Goal: Information Seeking & Learning: Understand process/instructions

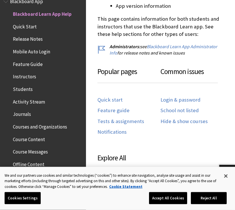
scroll to position [301, 0]
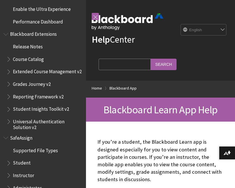
scroll to position [593, 0]
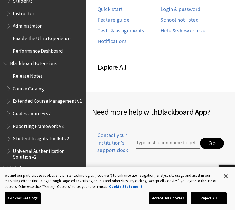
click at [209, 188] on button "Reject All" at bounding box center [209, 198] width 36 height 12
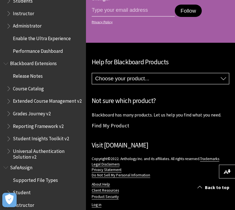
scroll to position [634, 0]
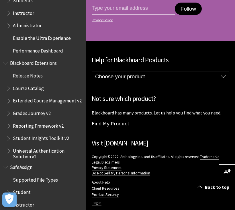
click at [41, 188] on span "Student" at bounding box center [44, 193] width 76 height 10
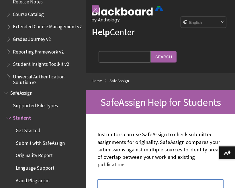
scroll to position [10, 0]
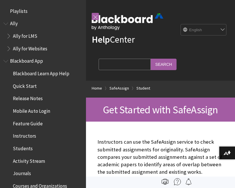
scroll to position [667, 0]
